Goal: Navigation & Orientation: Find specific page/section

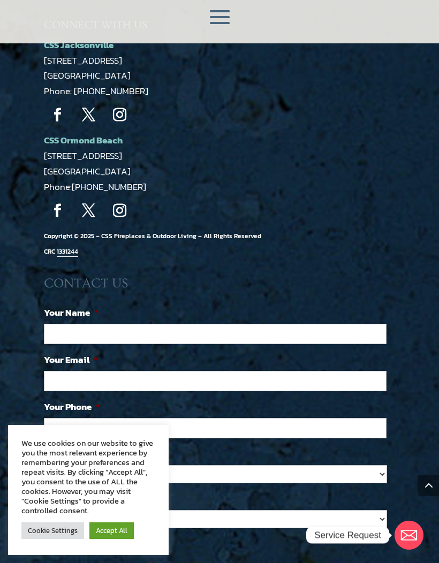
scroll to position [2093, 0]
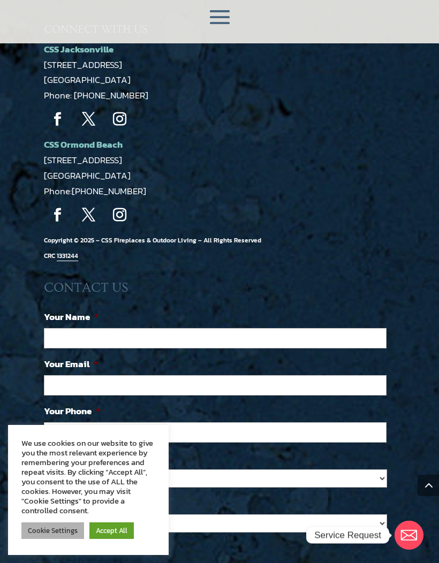
click at [56, 539] on link "Cookie Settings" at bounding box center [52, 530] width 63 height 17
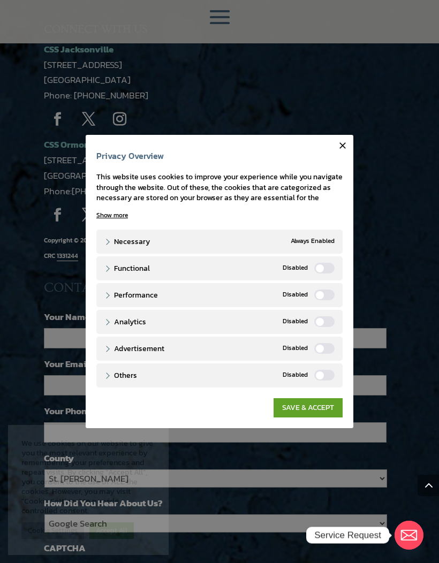
click at [349, 156] on button "Close" at bounding box center [342, 145] width 21 height 21
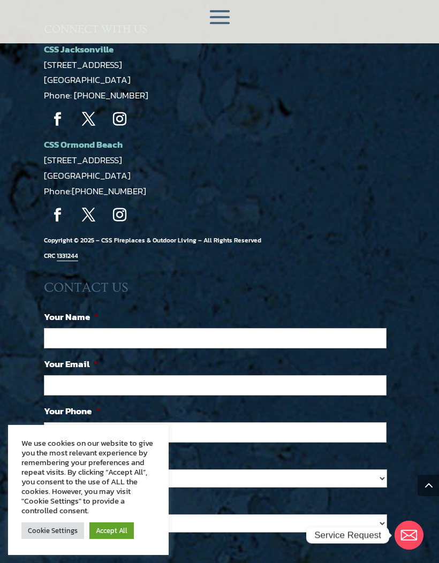
click at [105, 539] on link "Accept All" at bounding box center [111, 530] width 44 height 17
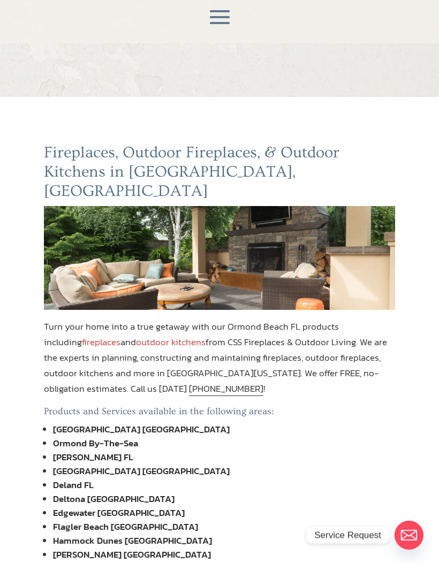
scroll to position [0, 0]
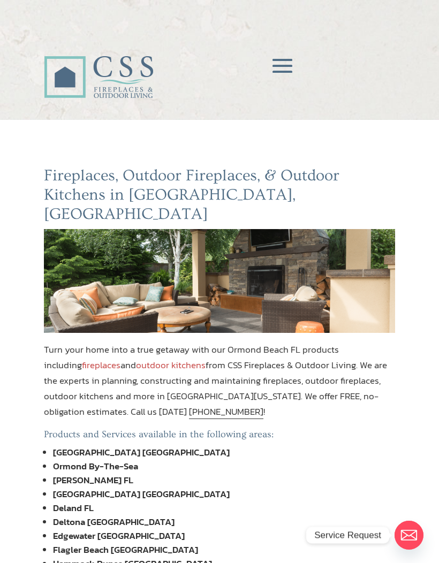
click at [286, 61] on span at bounding box center [282, 66] width 32 height 32
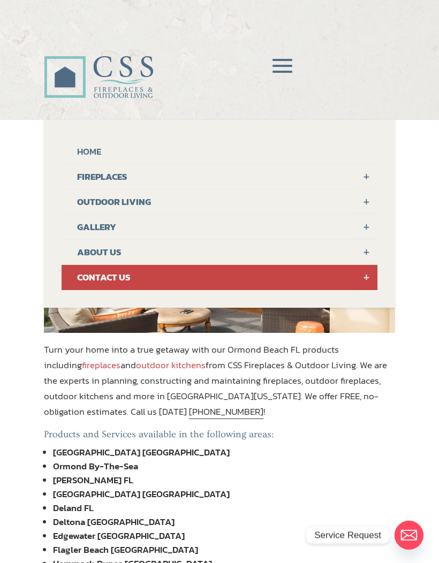
click at [94, 253] on link "ABOUT US" at bounding box center [219, 252] width 316 height 25
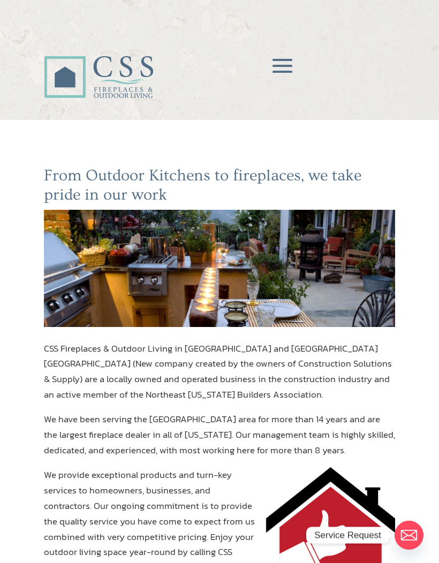
click at [288, 62] on span at bounding box center [282, 66] width 32 height 32
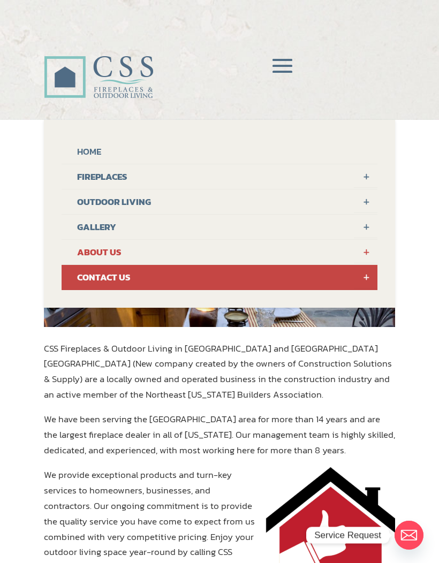
click at [89, 182] on link "FIREPLACES" at bounding box center [219, 176] width 316 height 25
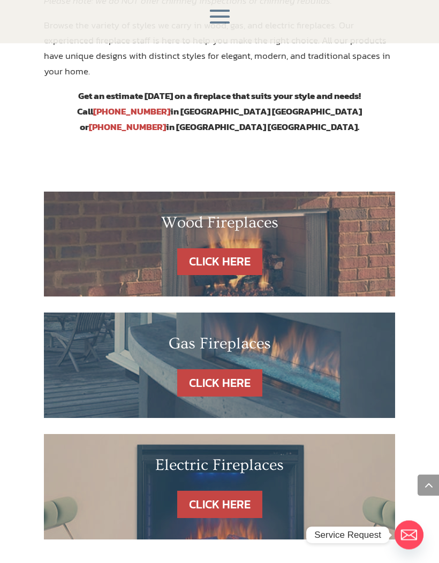
scroll to position [495, 0]
click at [245, 369] on link "CLICK HERE" at bounding box center [219, 382] width 85 height 27
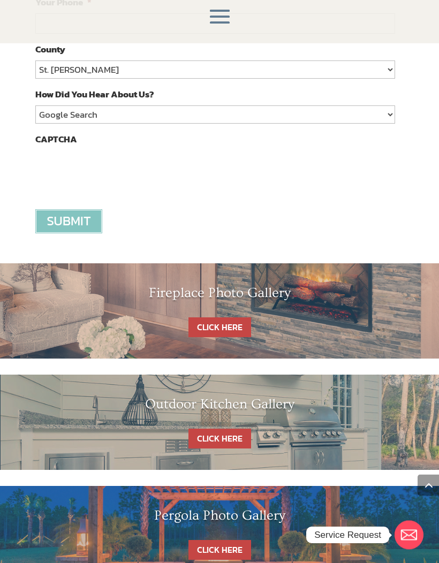
scroll to position [2011, 0]
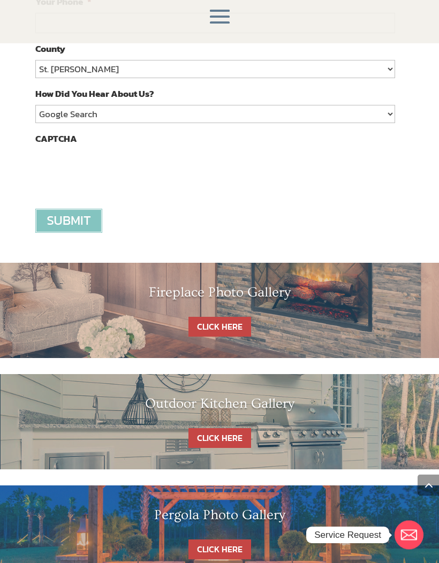
click at [235, 317] on link "CLICK HERE" at bounding box center [219, 327] width 63 height 20
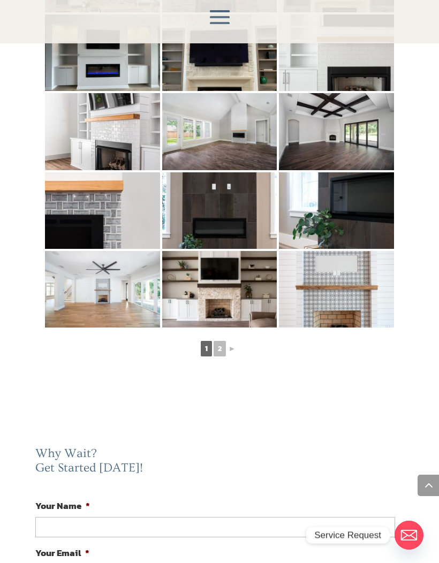
scroll to position [532, 0]
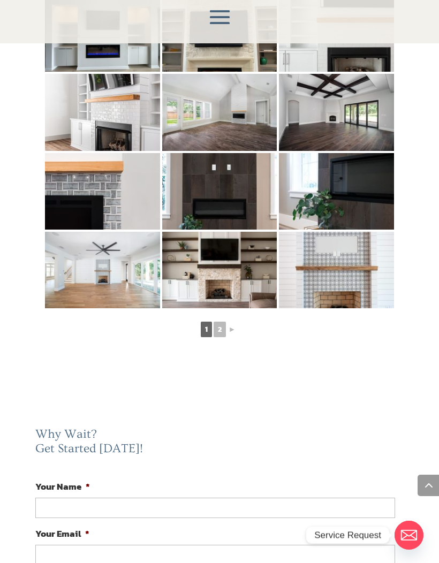
click at [224, 330] on link "2" at bounding box center [219, 329] width 12 height 16
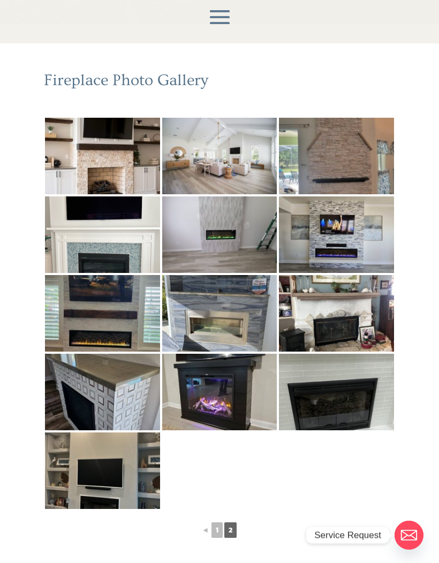
scroll to position [95, 0]
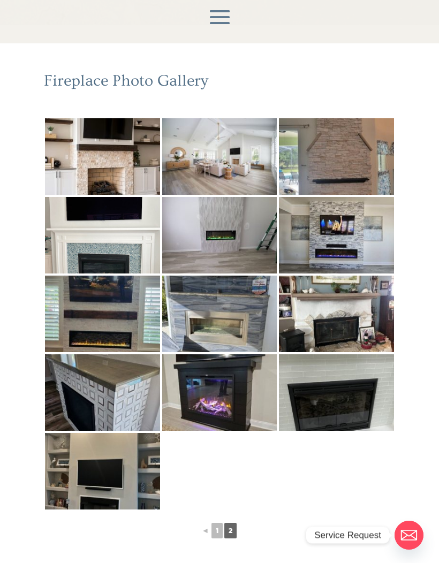
click at [129, 172] on img at bounding box center [102, 156] width 115 height 76
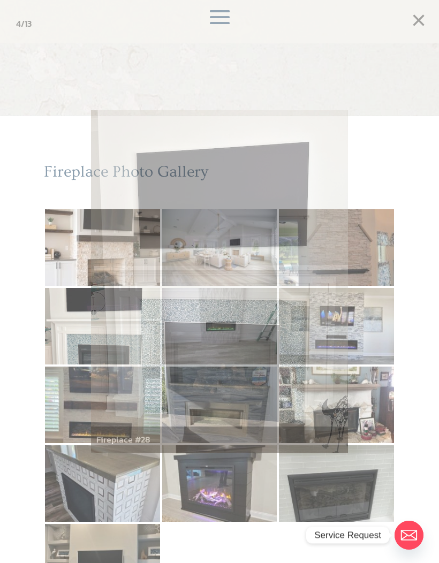
scroll to position [0, 0]
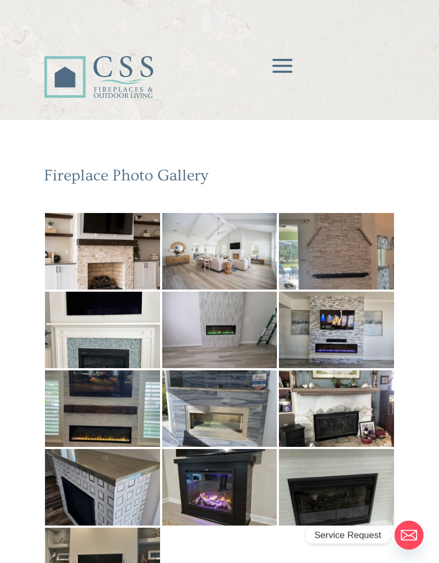
click at [284, 68] on span at bounding box center [282, 66] width 32 height 32
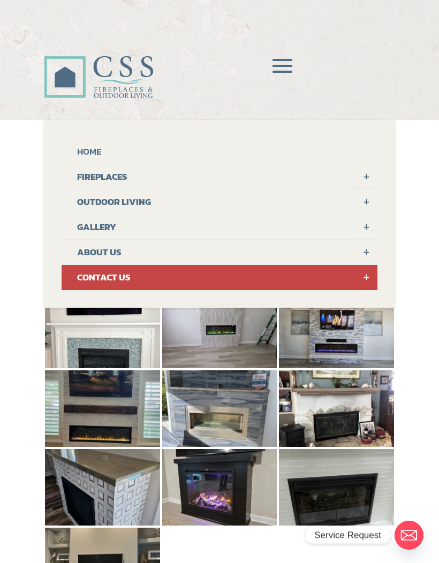
click at [175, 271] on link "CONTACT US" at bounding box center [219, 277] width 316 height 25
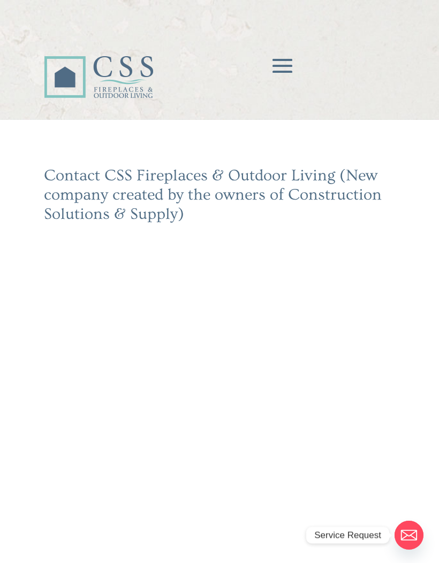
click at [290, 67] on span at bounding box center [282, 66] width 32 height 32
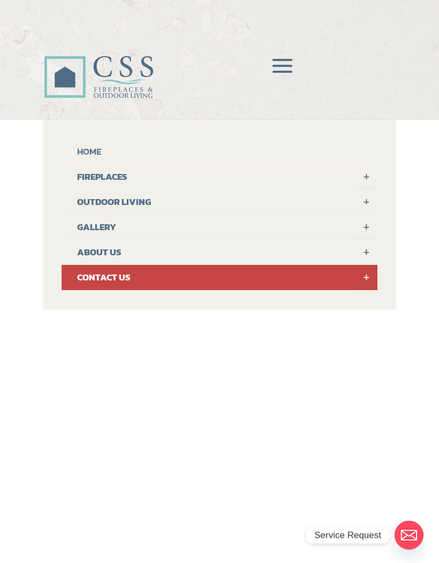
click at [98, 147] on link "HOME" at bounding box center [219, 151] width 316 height 25
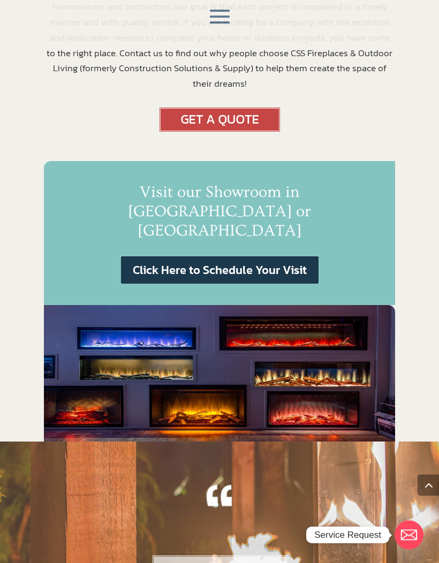
scroll to position [814, 0]
click at [258, 553] on link "MORE TESTIMONIALS" at bounding box center [219, 566] width 134 height 27
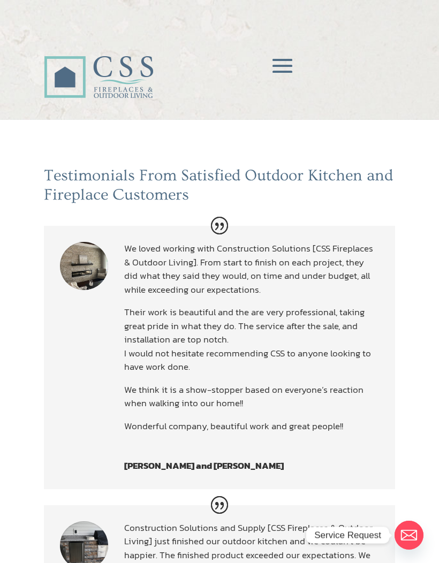
click at [276, 79] on span at bounding box center [282, 66] width 32 height 32
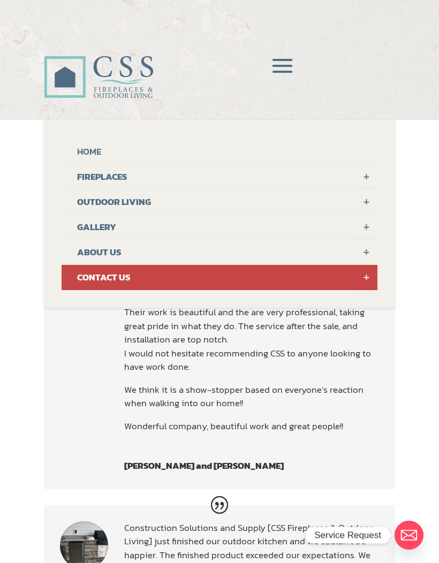
click at [100, 226] on link "GALLERY" at bounding box center [219, 226] width 316 height 25
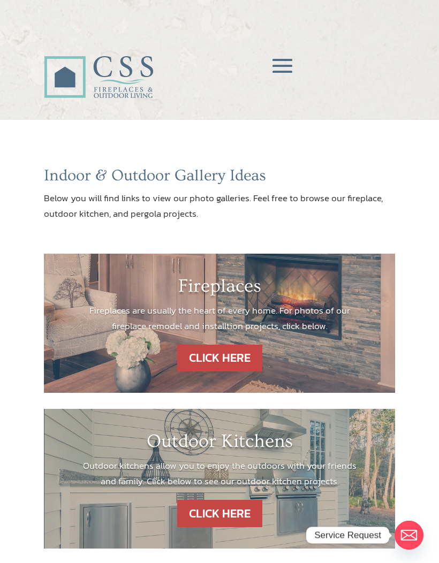
click at [290, 67] on span at bounding box center [282, 66] width 32 height 32
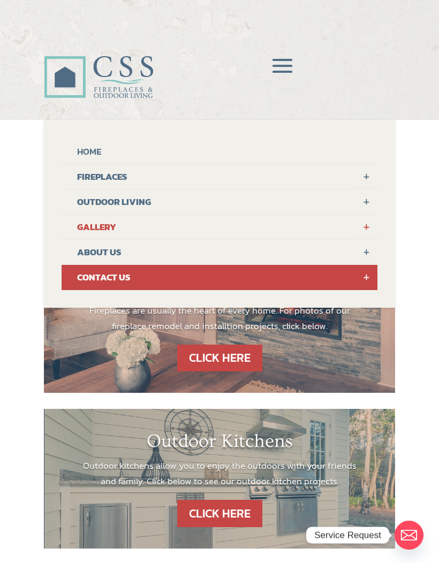
click at [125, 176] on link "FIREPLACES" at bounding box center [219, 176] width 316 height 25
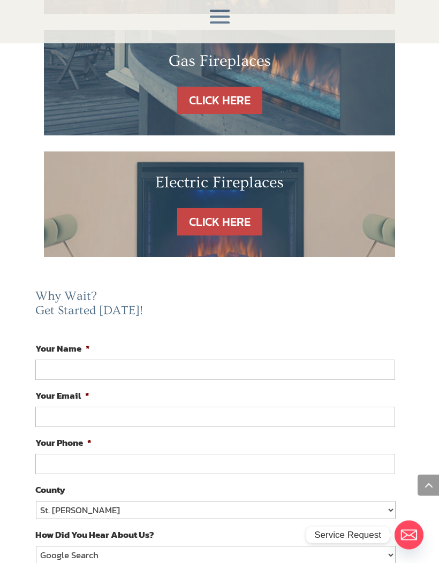
scroll to position [821, 0]
